Goal: Consume media (video, audio)

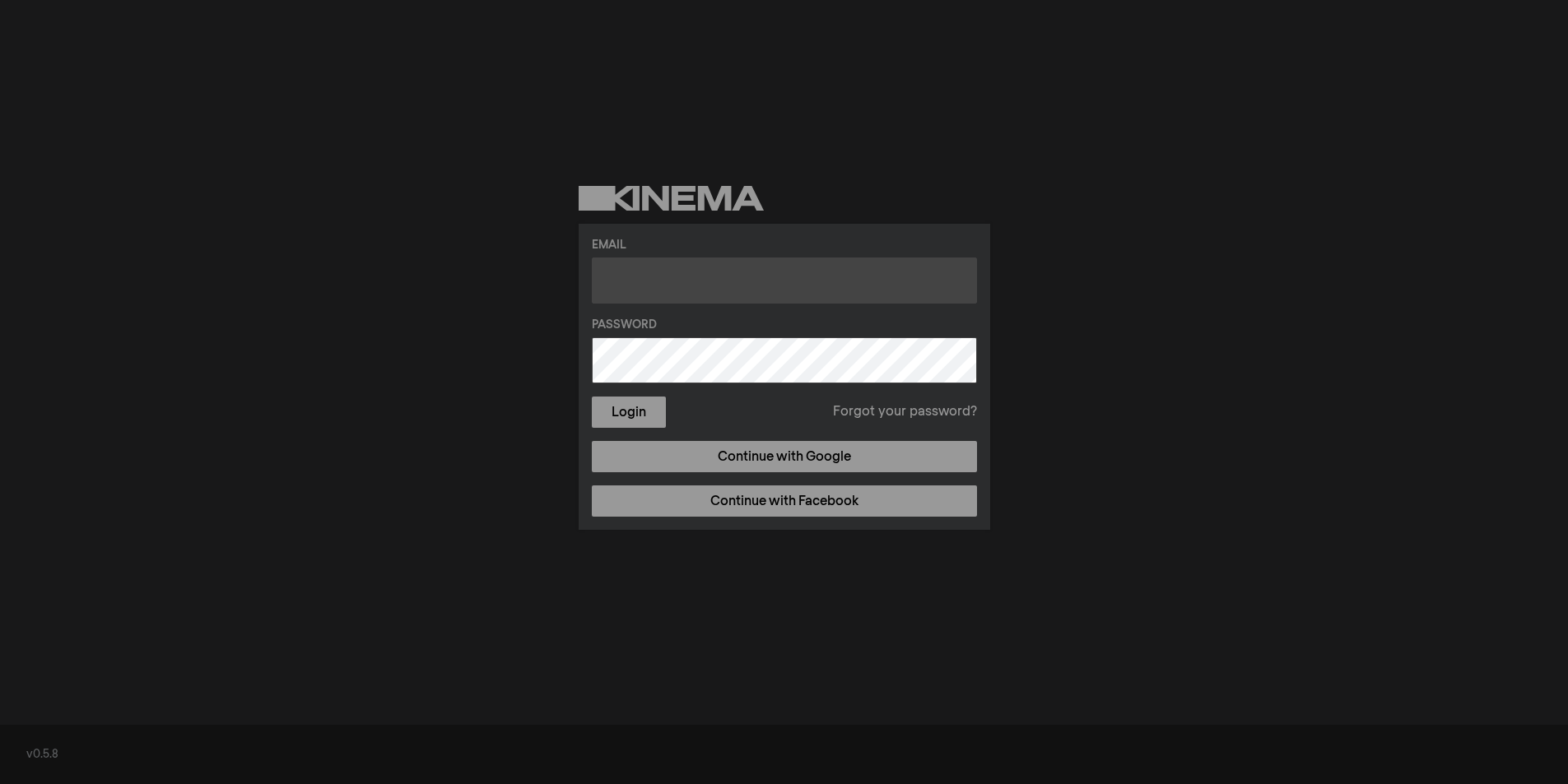
click at [647, 281] on input "text" at bounding box center [784, 280] width 385 height 46
paste input "[EMAIL_ADDRESS][DOMAIN_NAME]"
type input "[EMAIL_ADDRESS][DOMAIN_NAME]"
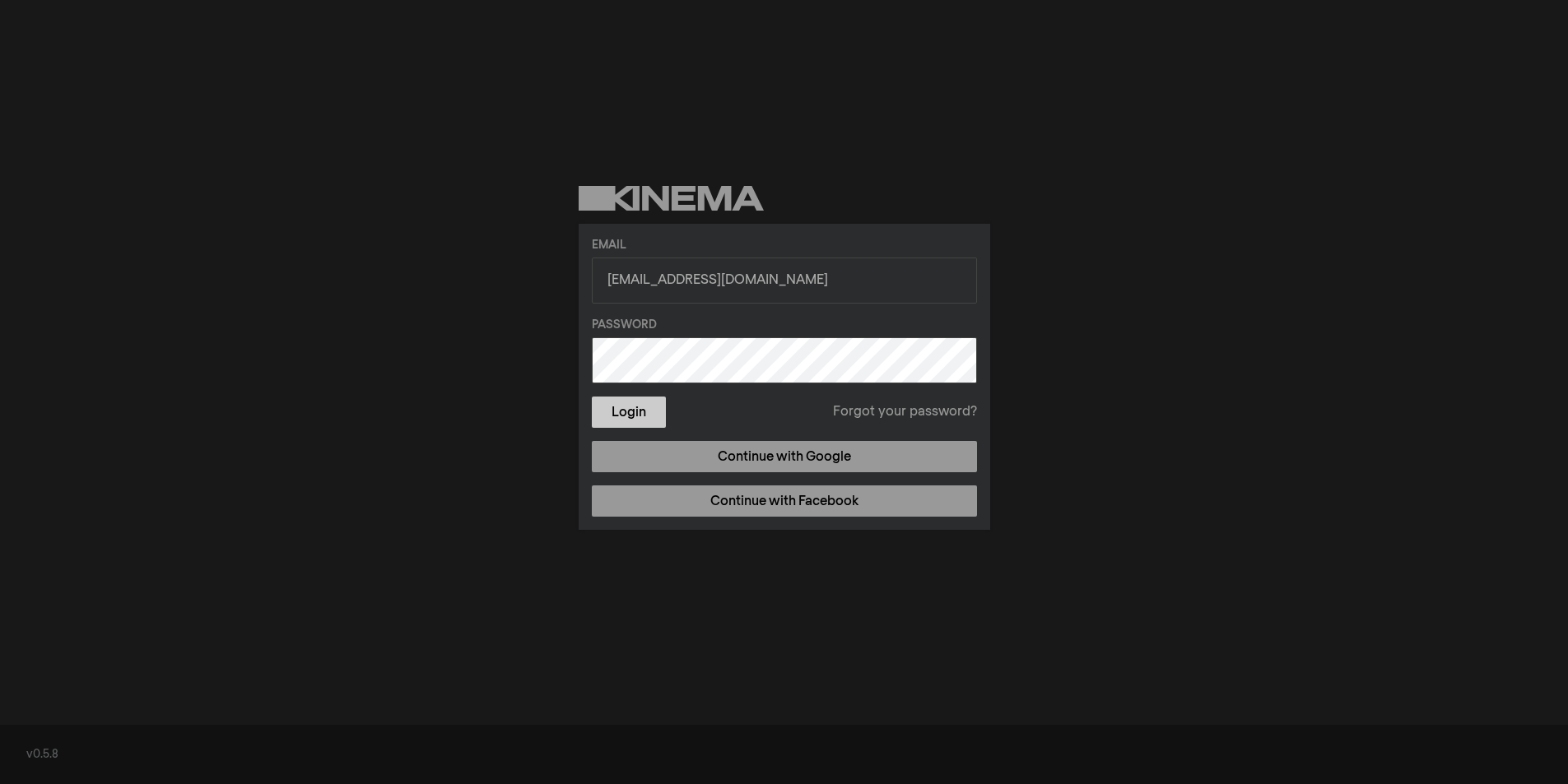
click at [636, 411] on button "Login" at bounding box center [628, 412] width 74 height 31
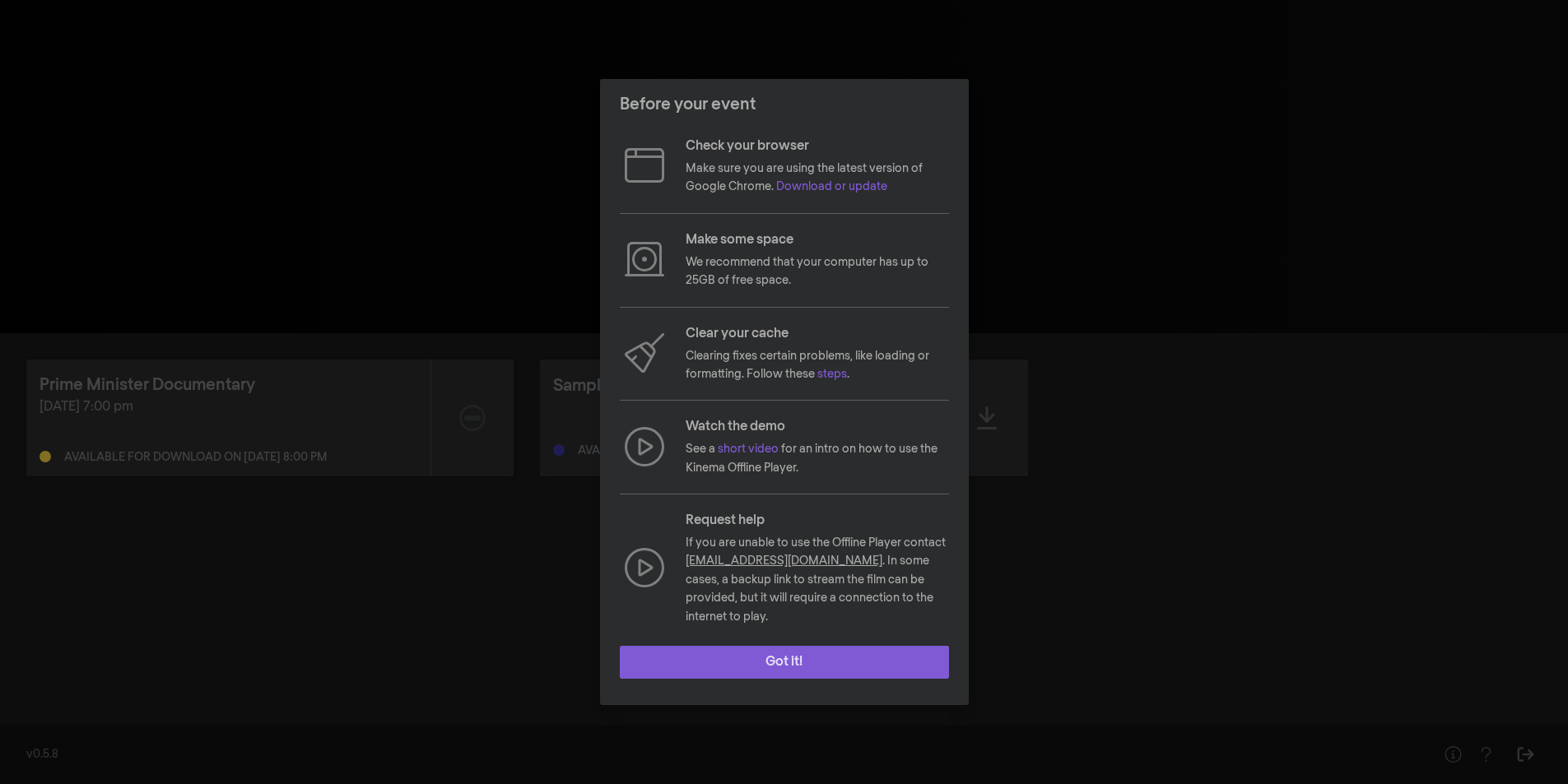
click at [816, 652] on button "Got it!" at bounding box center [784, 662] width 329 height 33
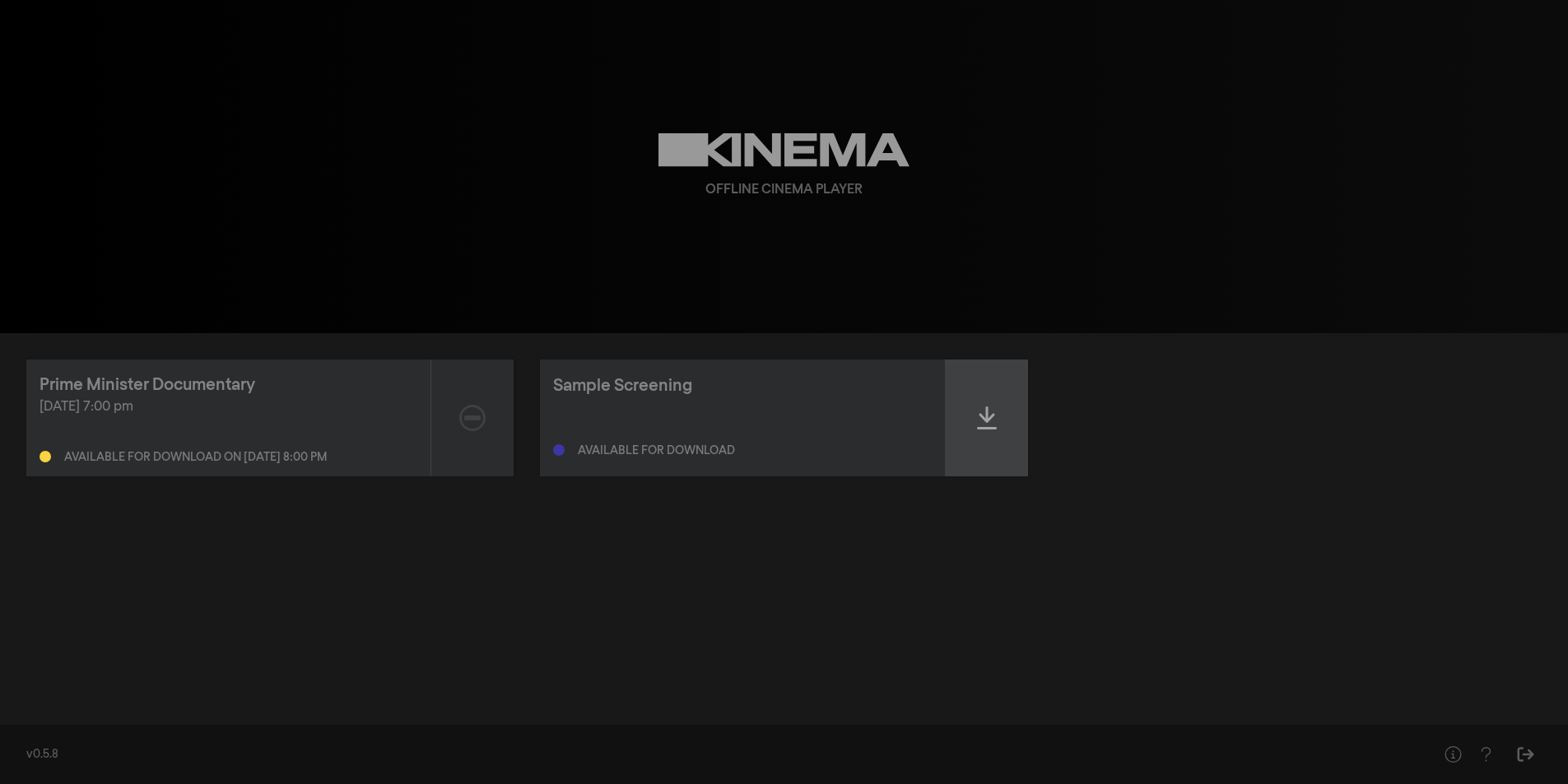
click at [984, 420] on icon at bounding box center [987, 417] width 20 height 23
click at [971, 417] on div at bounding box center [986, 418] width 82 height 117
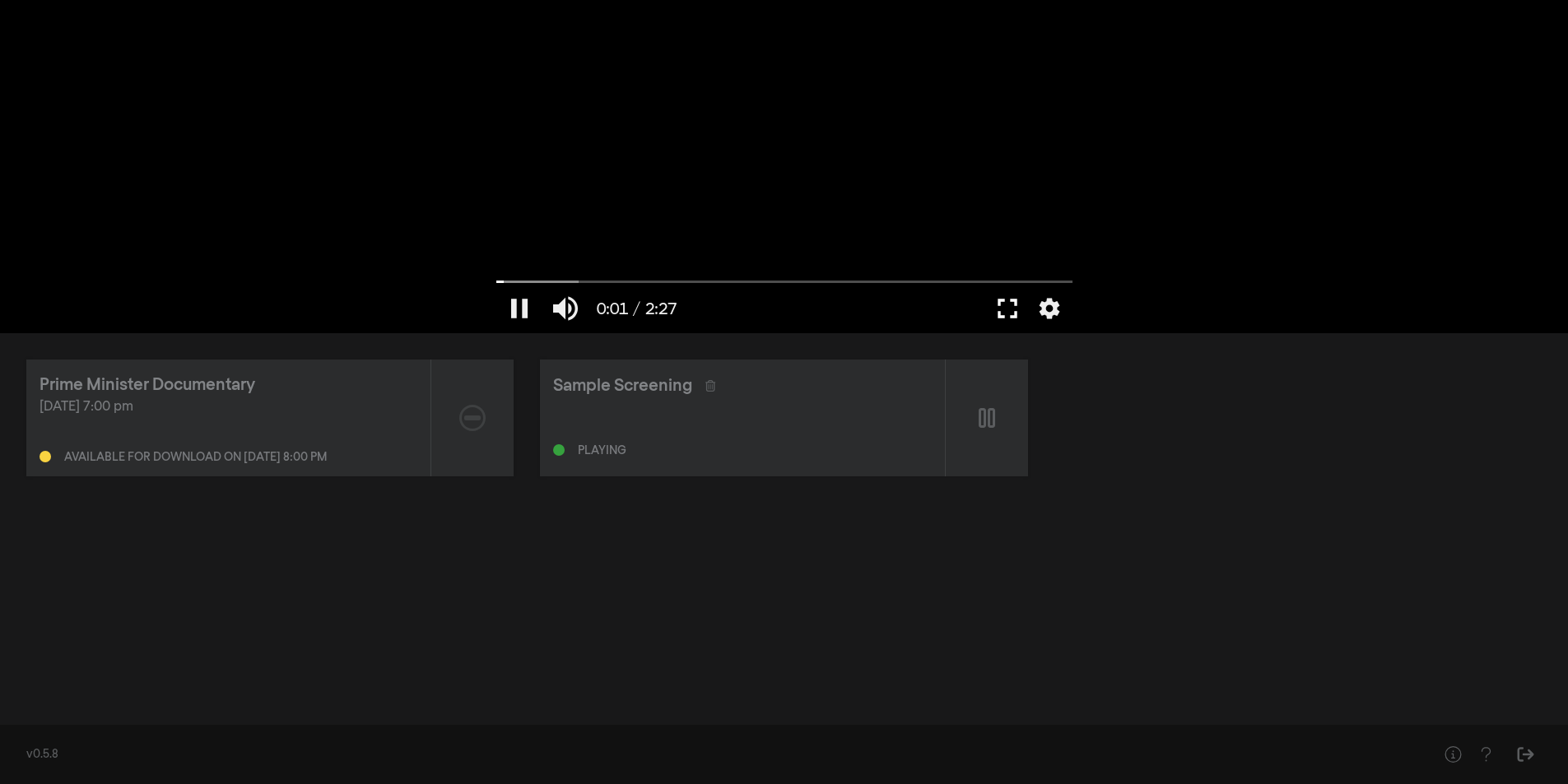
click at [1003, 306] on button "fullscreen" at bounding box center [1007, 309] width 46 height 49
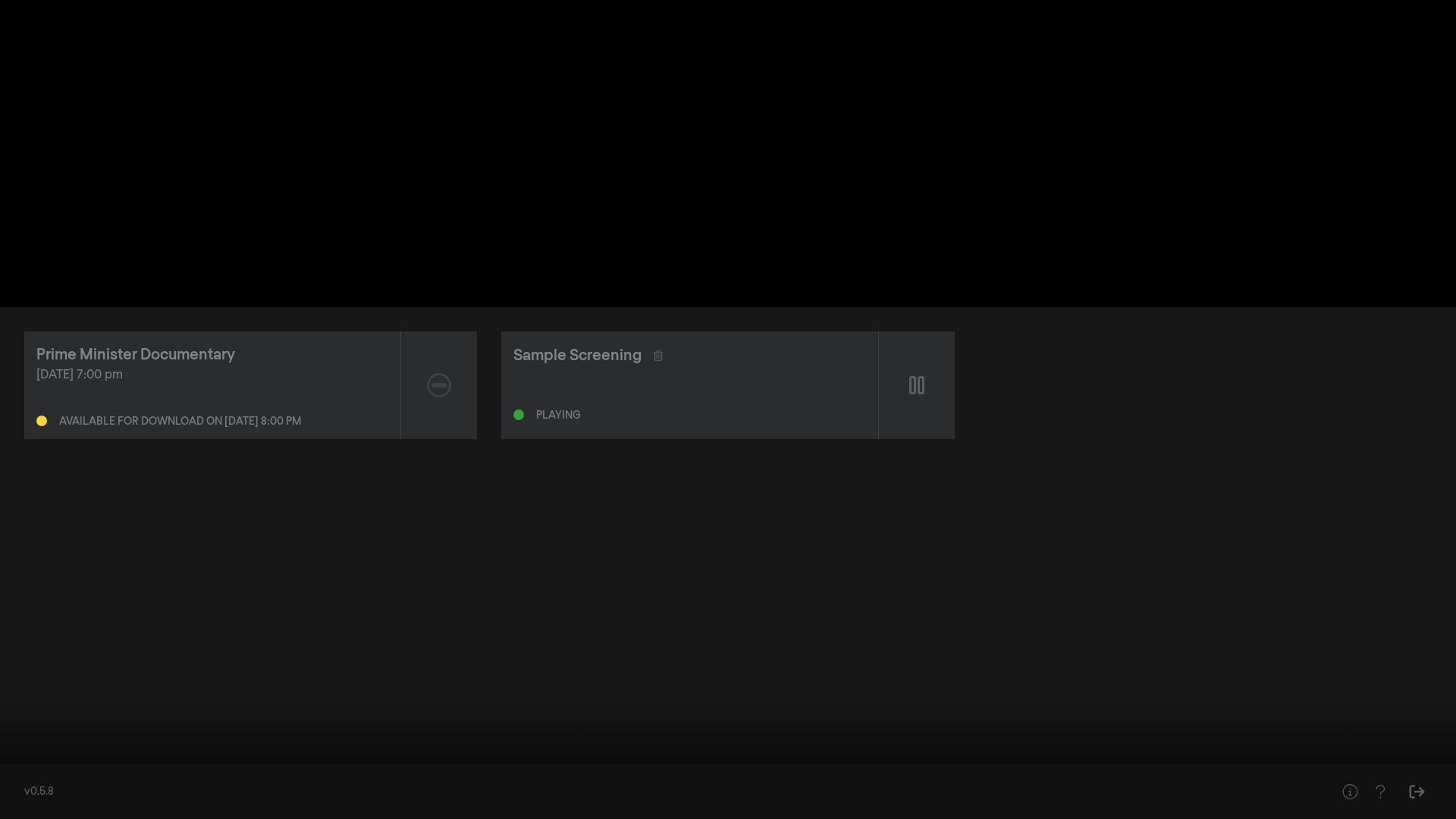
click at [749, 722] on input "Seek" at bounding box center [728, 771] width 1441 height 9
click at [912, 722] on input "Seek" at bounding box center [728, 771] width 1441 height 9
click at [1088, 722] on input "Seek" at bounding box center [728, 771] width 1441 height 9
click at [1296, 722] on input "Seek" at bounding box center [728, 771] width 1441 height 9
click at [1373, 722] on input "Seek" at bounding box center [728, 771] width 1441 height 9
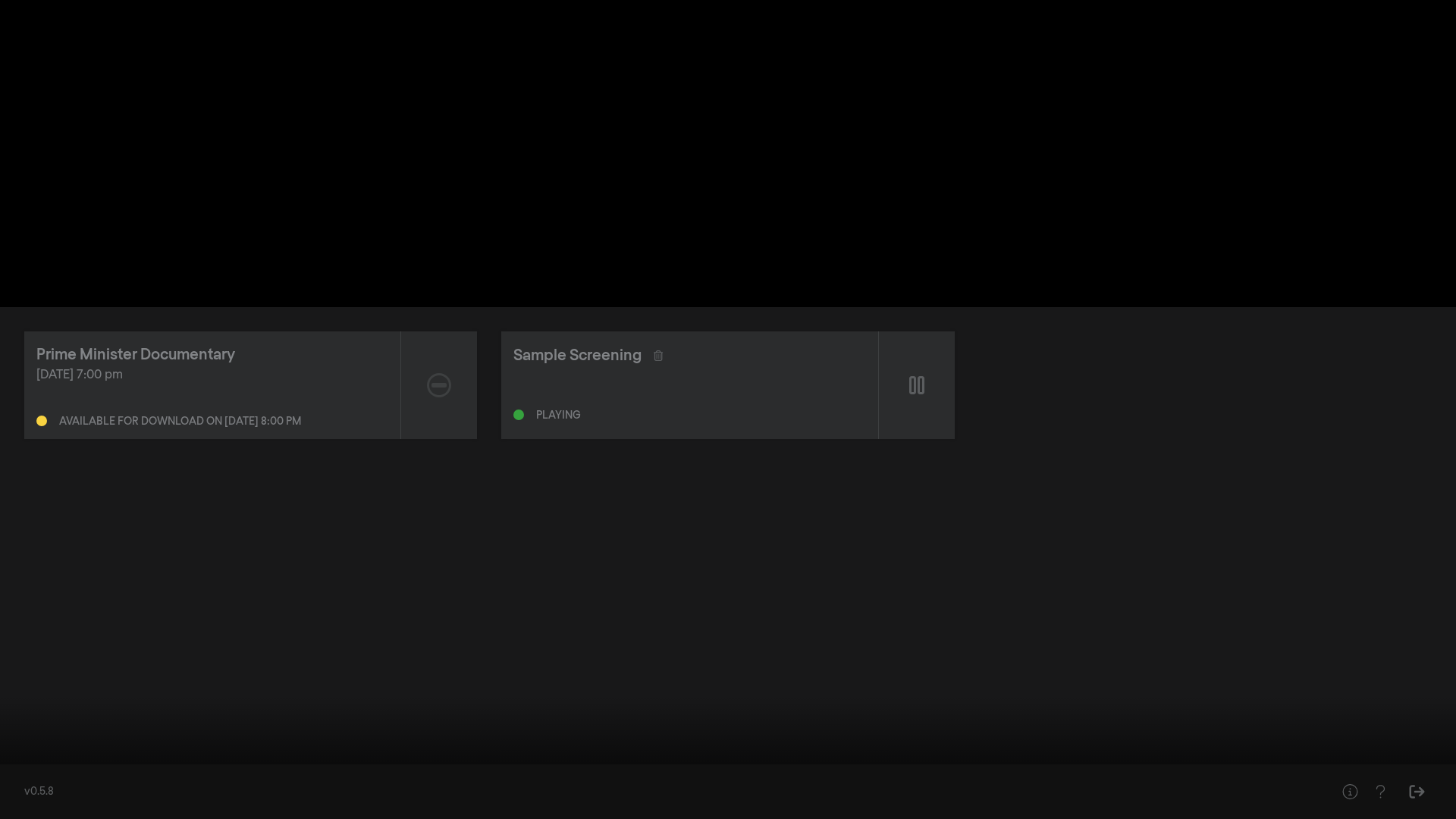
click at [1388, 722] on button "fullscreen_exit" at bounding box center [1388, 796] width 43 height 45
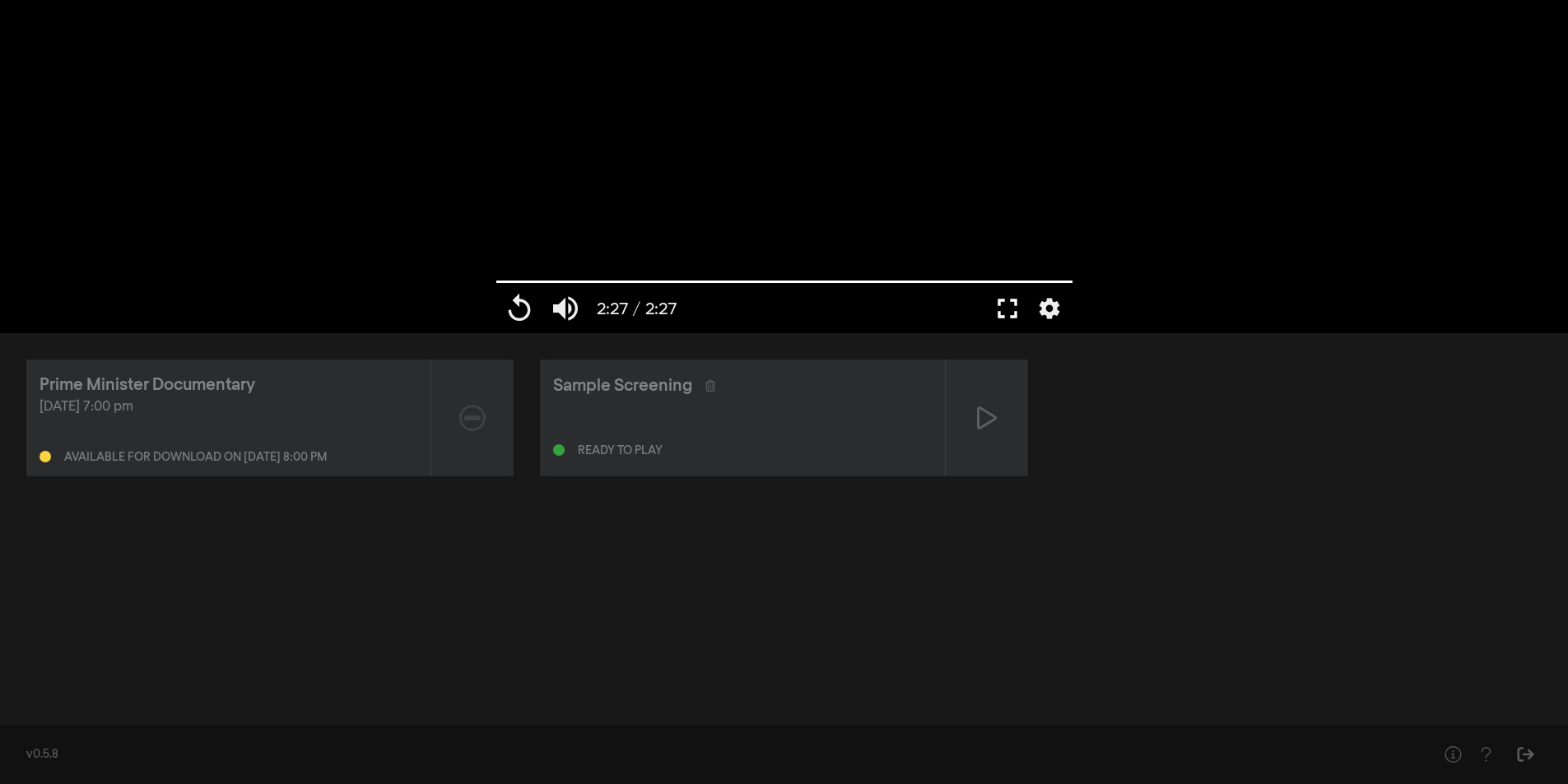
click at [1010, 309] on button "fullscreen" at bounding box center [1007, 309] width 46 height 49
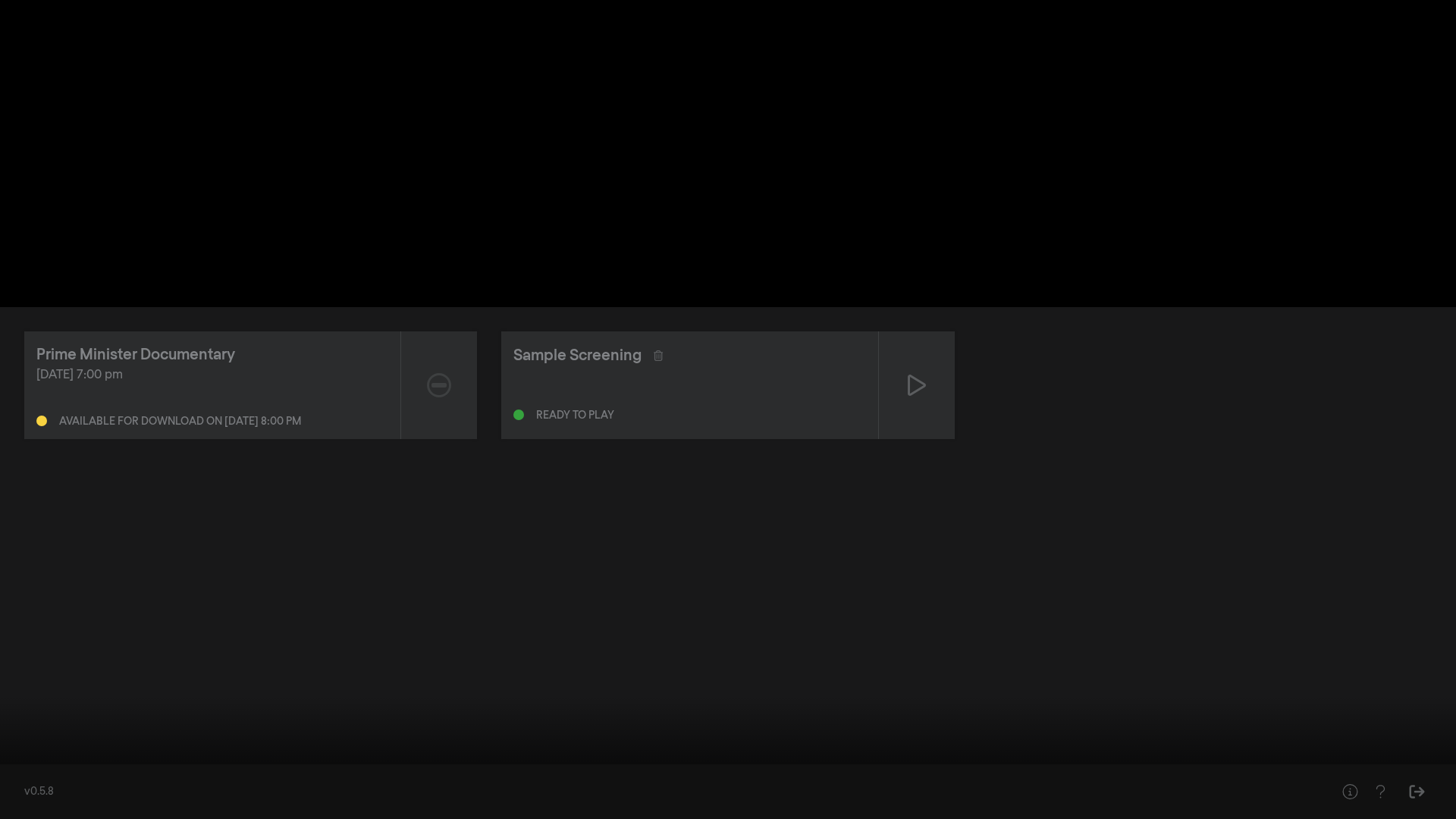
click at [1385, 722] on button "fullscreen_exit" at bounding box center [1388, 796] width 43 height 45
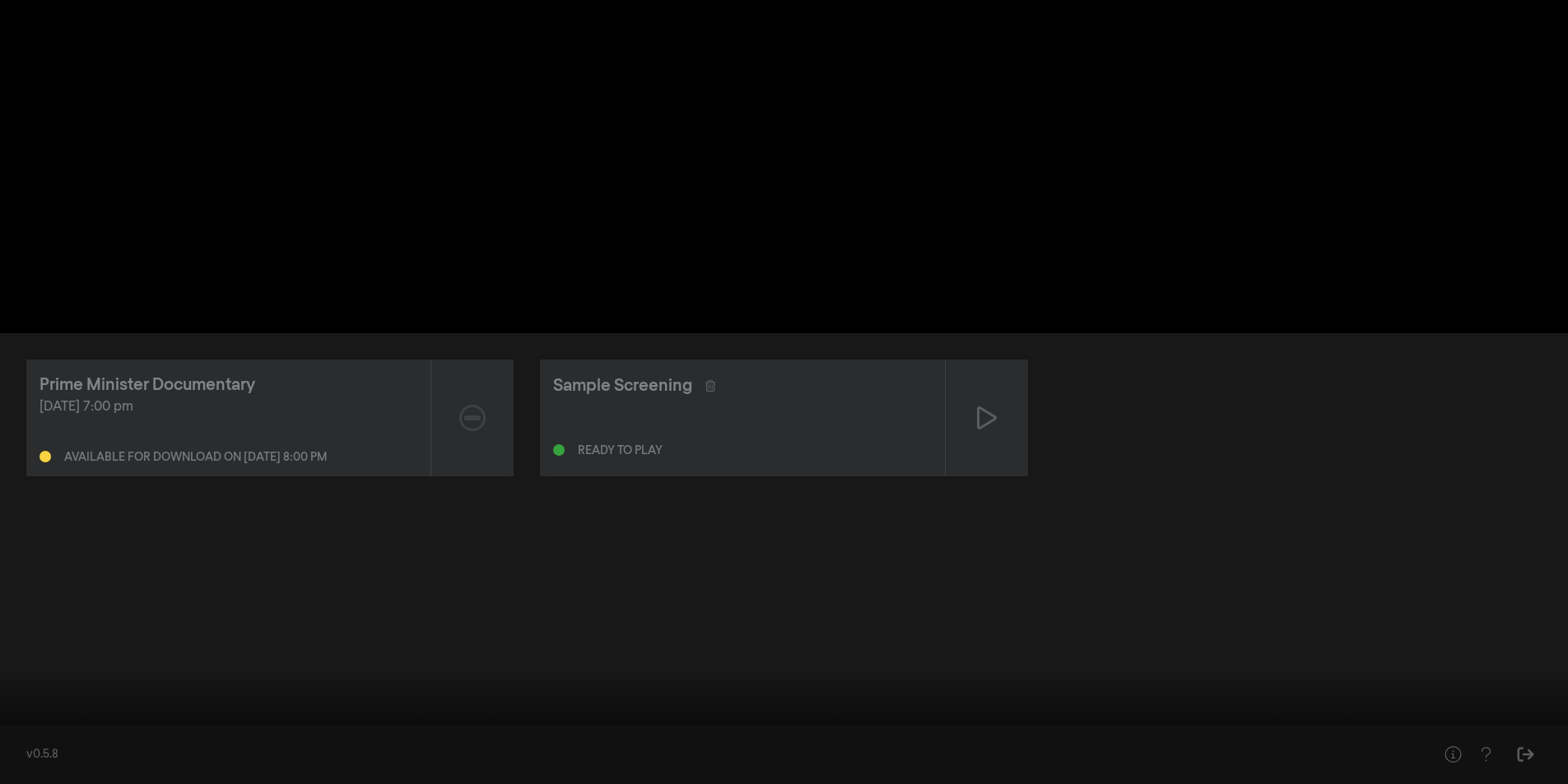
type input "147.146"
